Goal: Information Seeking & Learning: Learn about a topic

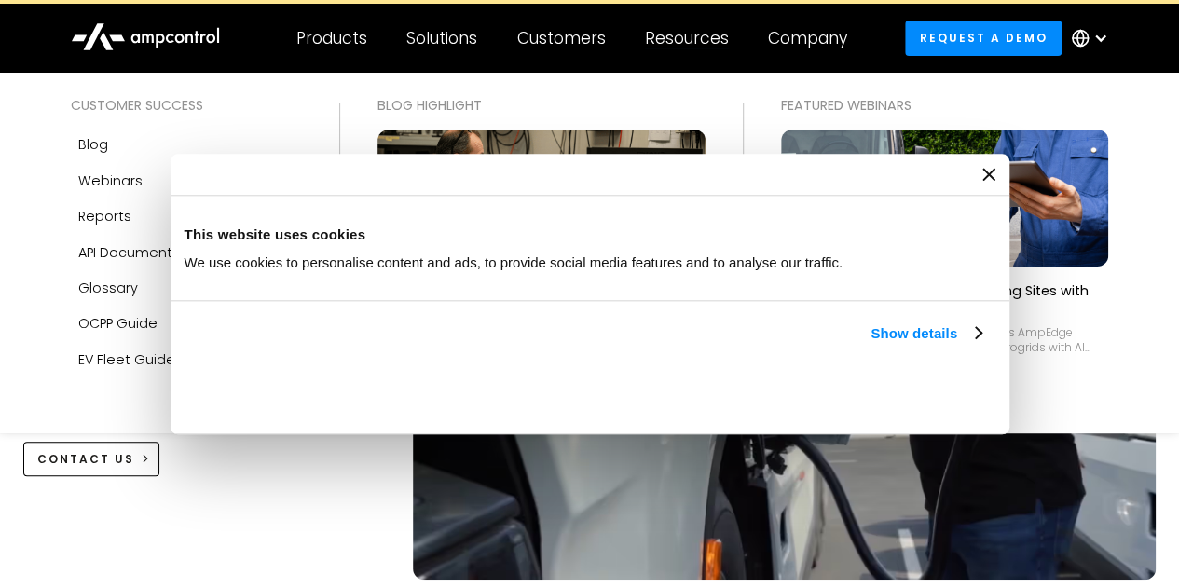
scroll to position [48, 0]
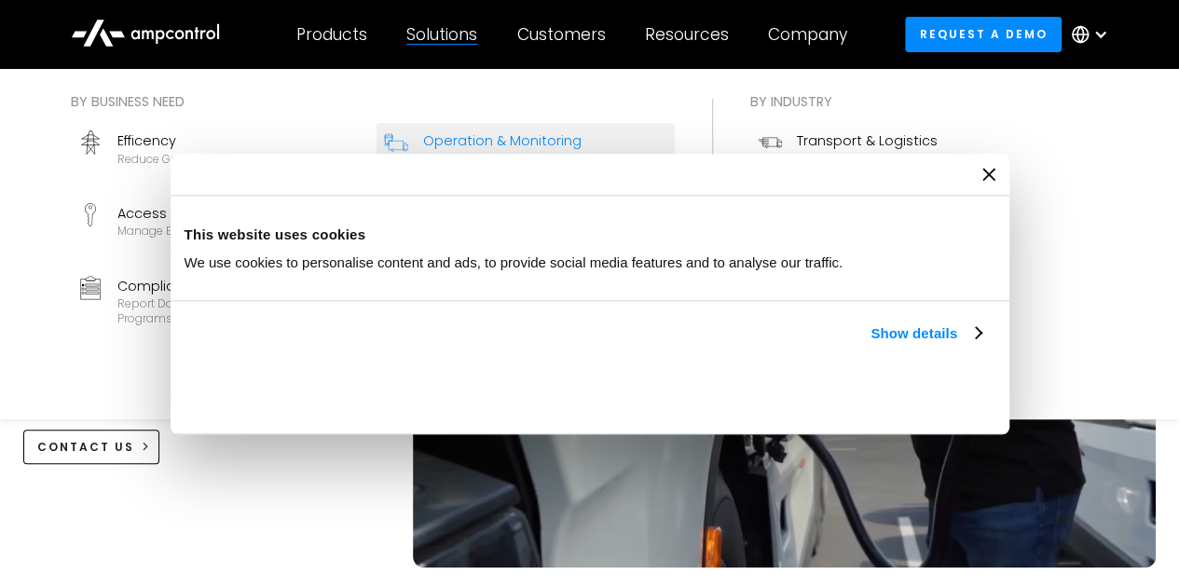
click at [478, 162] on div "Connect and manage chargers and vehicles" at bounding box center [545, 166] width 244 height 29
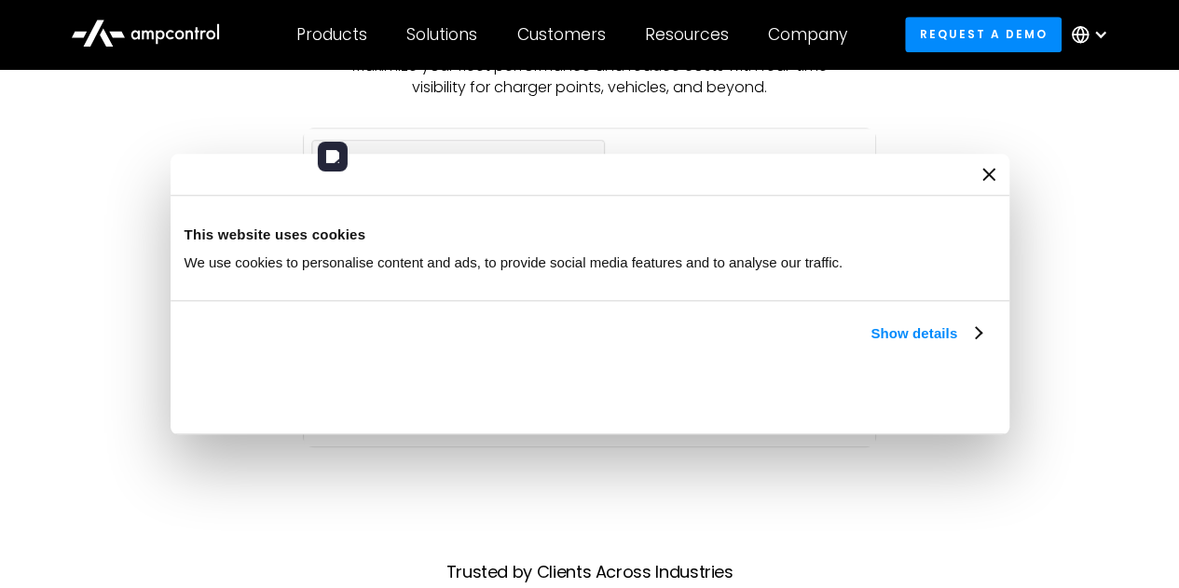
scroll to position [647, 0]
click at [396, 224] on img at bounding box center [589, 287] width 573 height 320
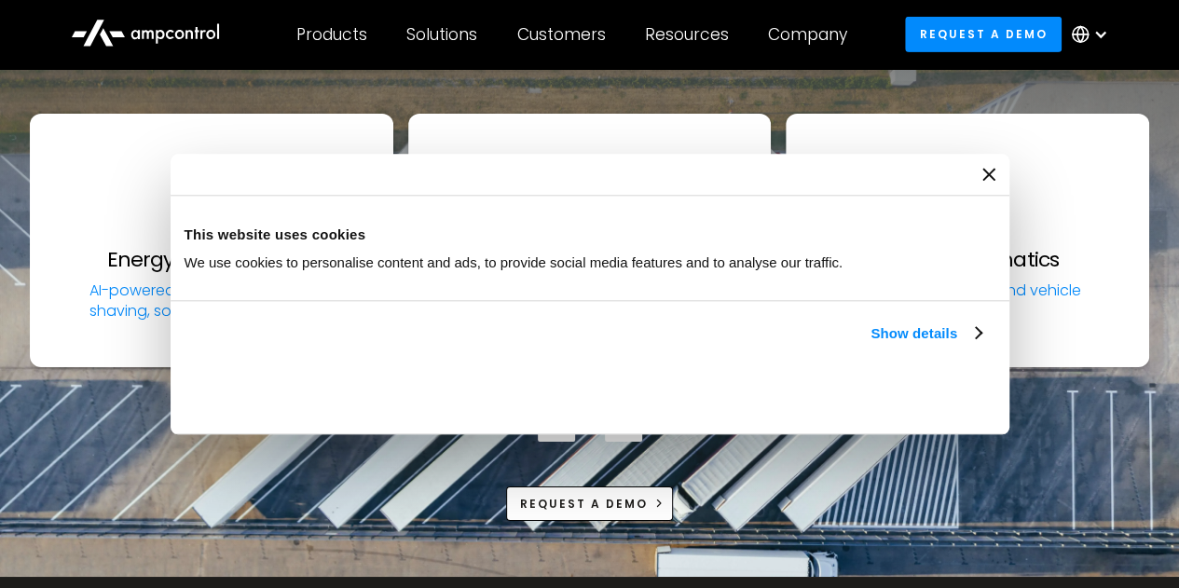
scroll to position [6605, 0]
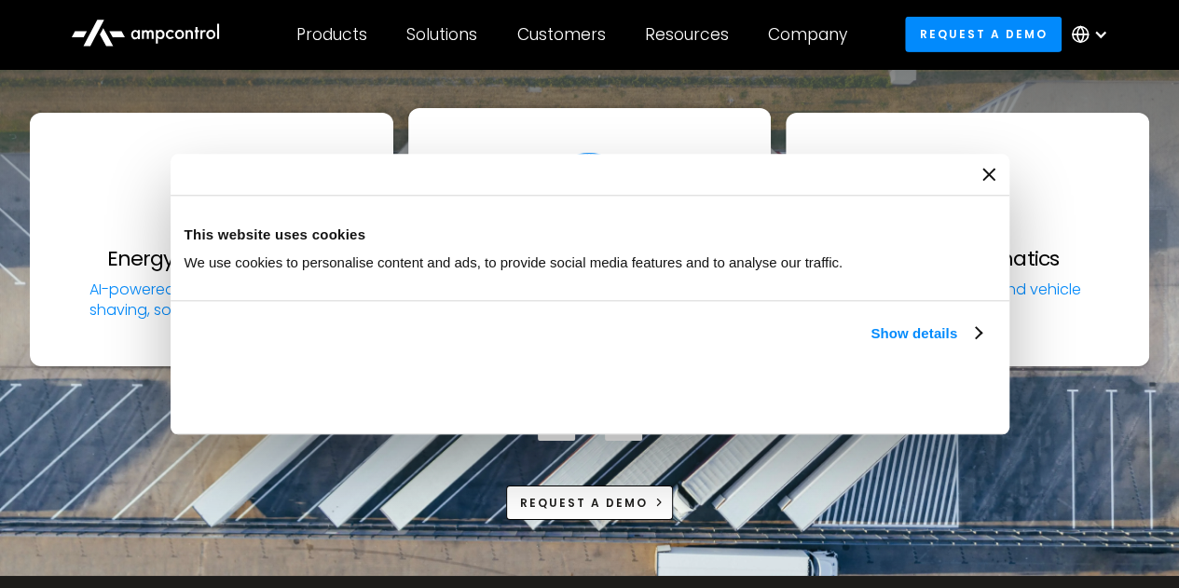
click at [599, 247] on link "OCPP Server Connect all leading AC and DC charger brands" at bounding box center [589, 234] width 363 height 253
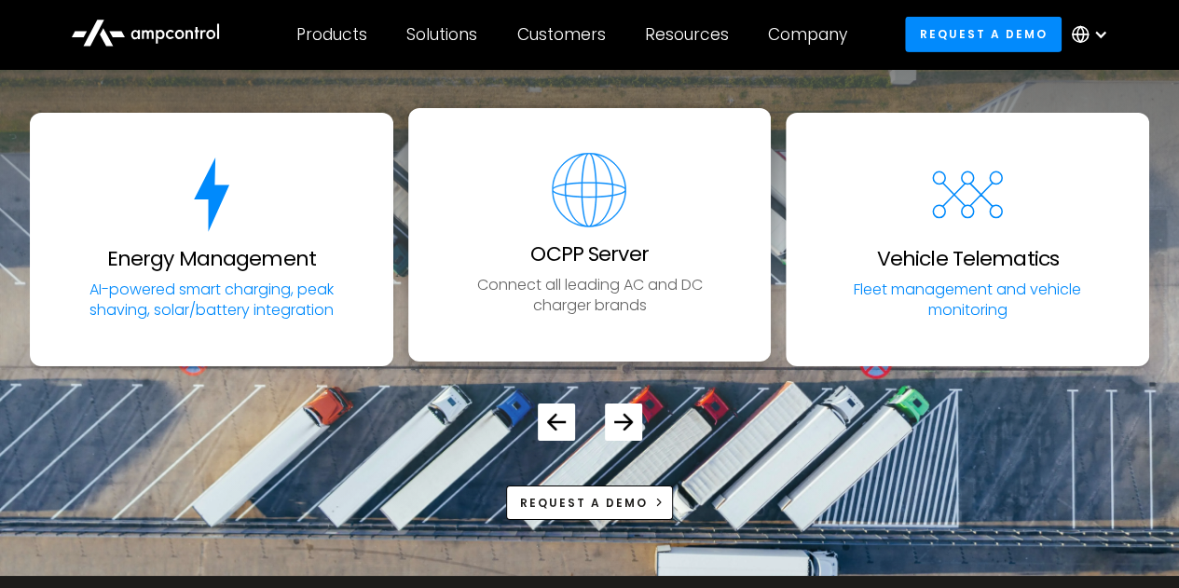
click at [589, 157] on img "2 / 5" at bounding box center [589, 190] width 75 height 75
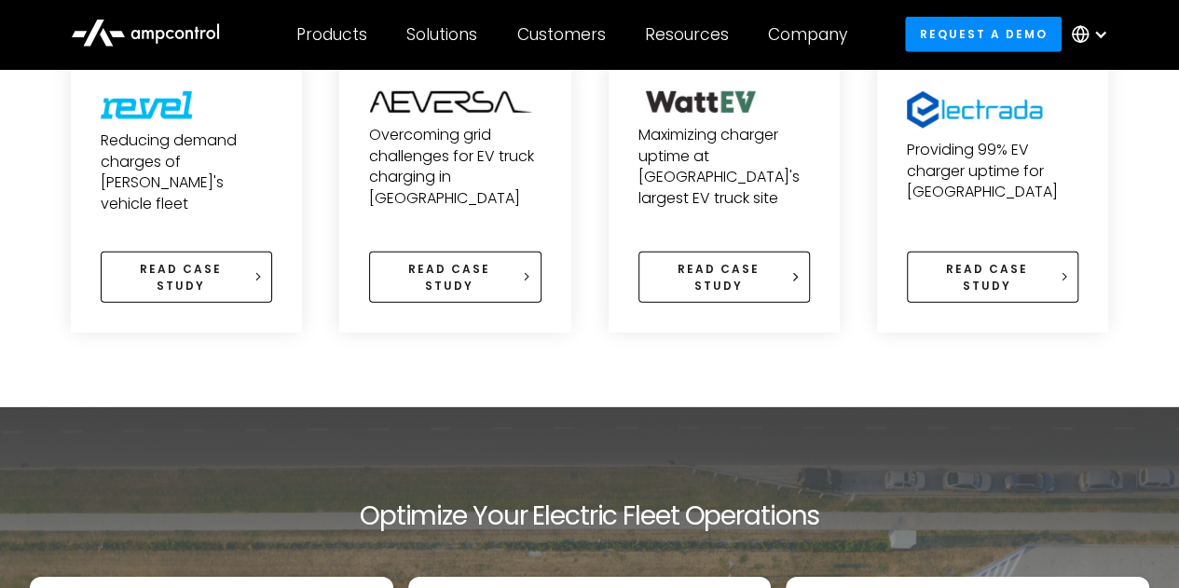
scroll to position [6139, 0]
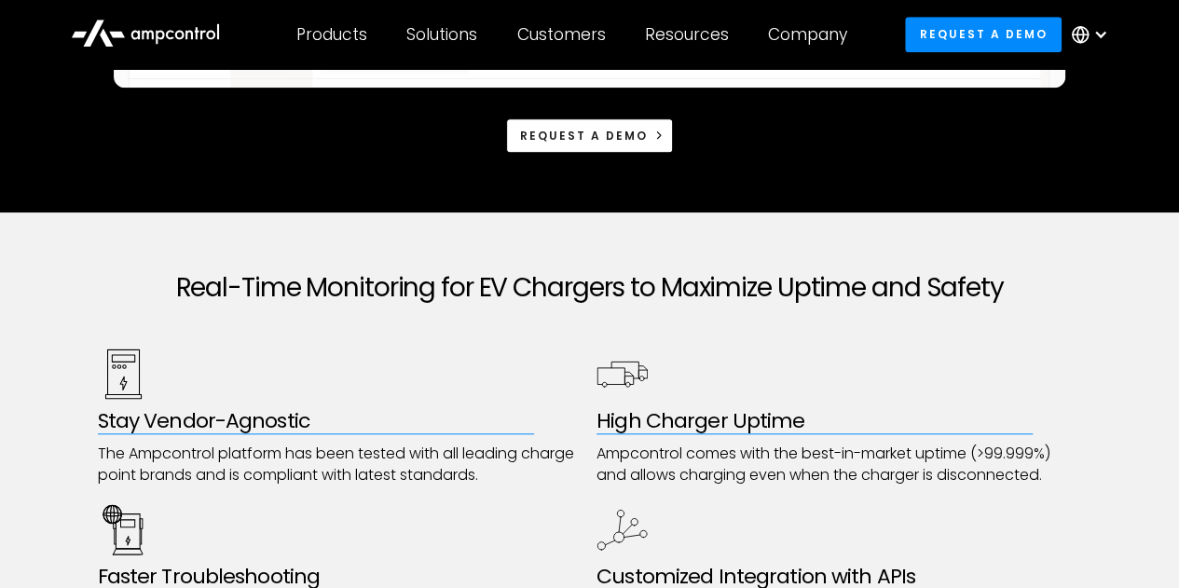
scroll to position [782, 0]
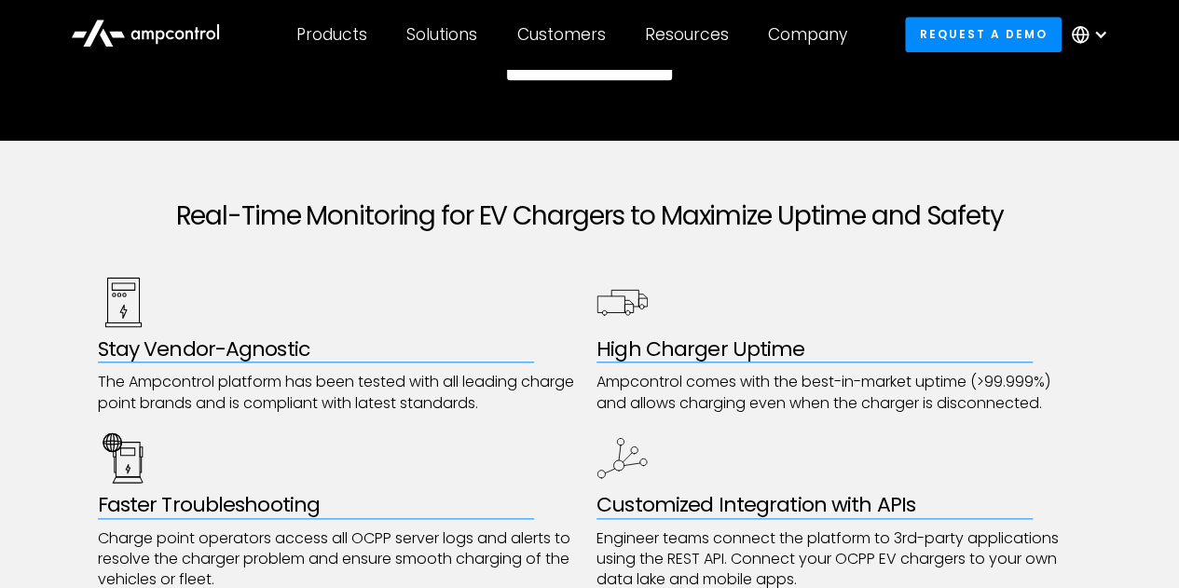
click at [1023, 310] on div "High Charger Uptime Ampcontrol comes with the best-in-market uptime (>99.999%) …" at bounding box center [838, 345] width 485 height 137
